Goal: Information Seeking & Learning: Find specific fact

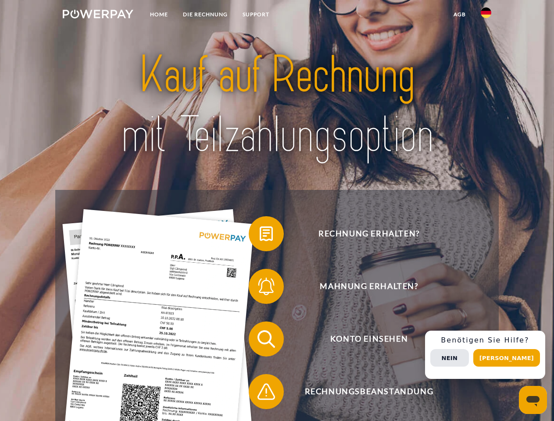
click at [98, 15] on img at bounding box center [98, 14] width 71 height 9
click at [486, 15] on img at bounding box center [486, 12] width 11 height 11
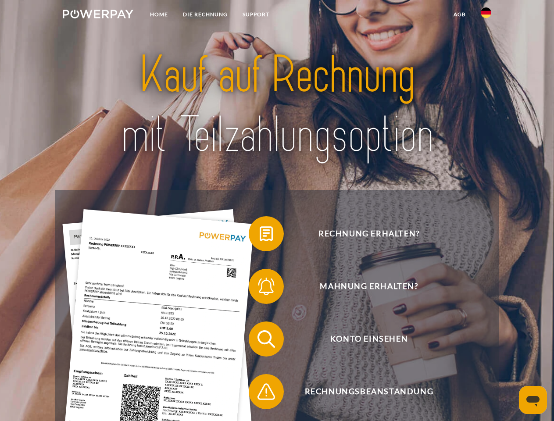
click at [459, 14] on link "agb" at bounding box center [459, 15] width 27 height 16
click at [260, 236] on span at bounding box center [253, 234] width 44 height 44
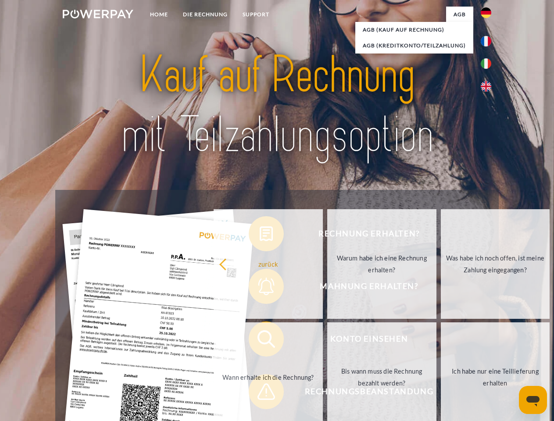
click at [260, 288] on div "Rechnung erhalten? Mahnung erhalten? Konto einsehen" at bounding box center [276, 365] width 443 height 351
click at [327, 341] on link "Bis wann muss die Rechnung bezahlt werden?" at bounding box center [381, 377] width 109 height 110
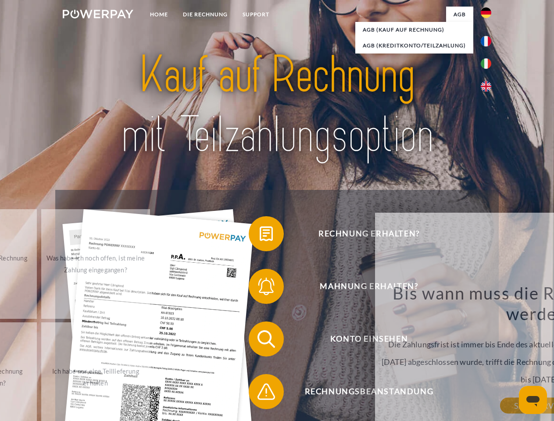
click at [260, 393] on span at bounding box center [253, 392] width 44 height 44
click at [488, 355] on div "Rechnung erhalten? Mahnung erhalten? Konto einsehen" at bounding box center [276, 365] width 443 height 351
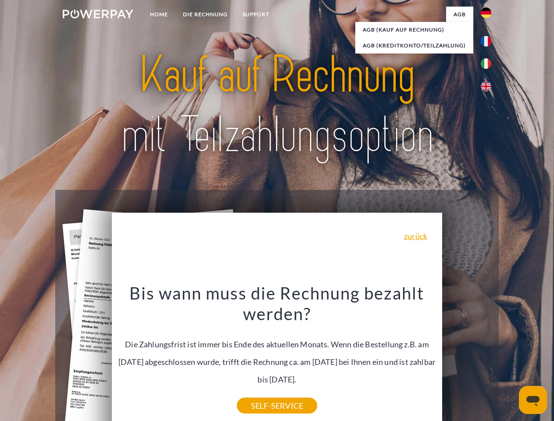
click at [467, 357] on span "Konto einsehen" at bounding box center [368, 339] width 215 height 35
click at [510, 358] on header "Home DIE RECHNUNG SUPPORT" at bounding box center [277, 303] width 554 height 606
